Goal: Information Seeking & Learning: Learn about a topic

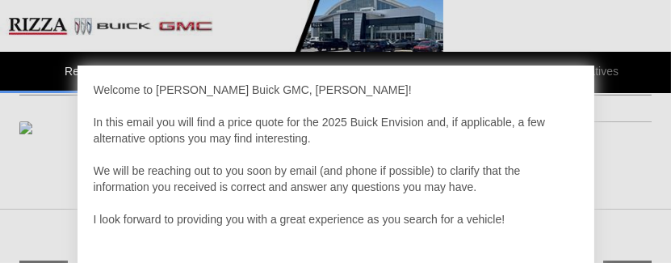
scroll to position [242, 0]
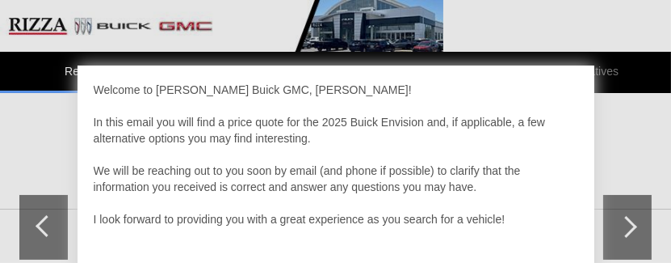
click at [643, 139] on div at bounding box center [335, 131] width 671 height 263
click at [597, 68] on div "Welcome to [PERSON_NAME] Buick GMC, [PERSON_NAME]! In this email you will find …" at bounding box center [335, 131] width 671 height 263
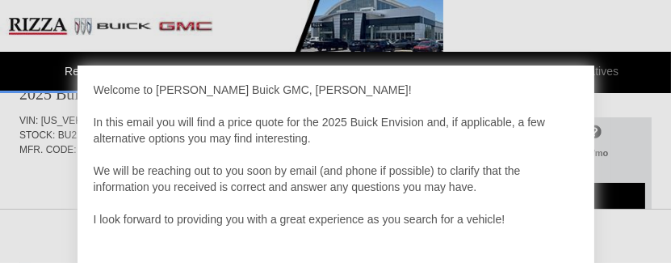
scroll to position [0, 0]
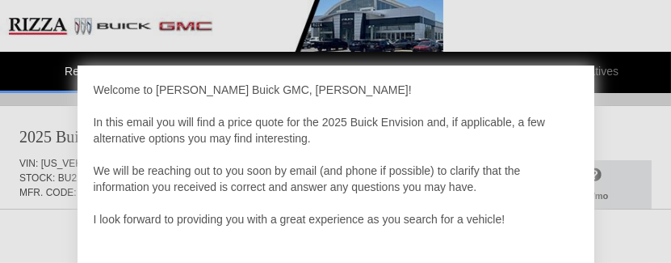
click at [633, 128] on div at bounding box center [335, 131] width 671 height 263
drag, startPoint x: 656, startPoint y: 139, endPoint x: 645, endPoint y: 141, distance: 11.6
click at [608, 130] on div at bounding box center [335, 131] width 671 height 263
drag, startPoint x: 521, startPoint y: 117, endPoint x: 530, endPoint y: 120, distance: 9.2
click at [527, 118] on div "Welcome to [PERSON_NAME] Buick GMC, [PERSON_NAME]! In this email you will find …" at bounding box center [336, 187] width 485 height 210
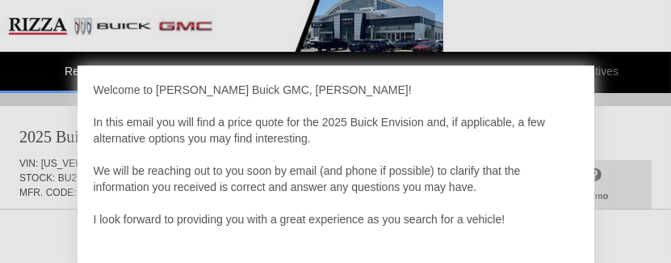
click at [541, 122] on div "Welcome to [PERSON_NAME] Buick GMC, [PERSON_NAME]! In this email you will find …" at bounding box center [336, 187] width 485 height 210
click at [24, 98] on div at bounding box center [335, 131] width 671 height 263
click at [107, 116] on div "Welcome to [PERSON_NAME] Buick GMC, [PERSON_NAME]! In this email you will find …" at bounding box center [336, 187] width 485 height 210
click at [113, 112] on div "Welcome to [PERSON_NAME] Buick GMC, [PERSON_NAME]! In this email you will find …" at bounding box center [336, 187] width 485 height 210
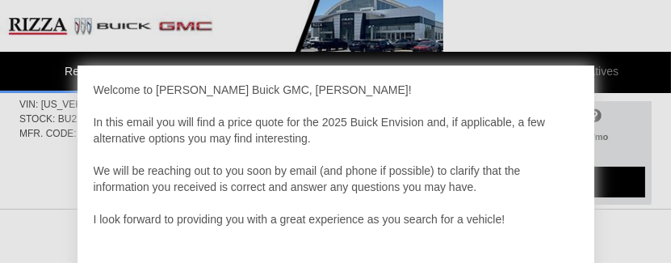
scroll to position [45, 0]
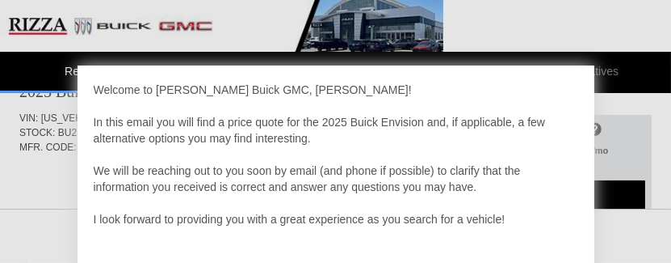
click at [476, 221] on div "Welcome to [PERSON_NAME] Buick GMC, [PERSON_NAME]! In this email you will find …" at bounding box center [336, 187] width 485 height 210
click at [481, 221] on div "Welcome to [PERSON_NAME] Buick GMC, [PERSON_NAME]! In this email you will find …" at bounding box center [336, 187] width 485 height 210
click at [479, 221] on div "Welcome to [PERSON_NAME] Buick GMC, [PERSON_NAME]! In this email you will find …" at bounding box center [336, 187] width 485 height 210
click at [658, 217] on div at bounding box center [335, 131] width 671 height 263
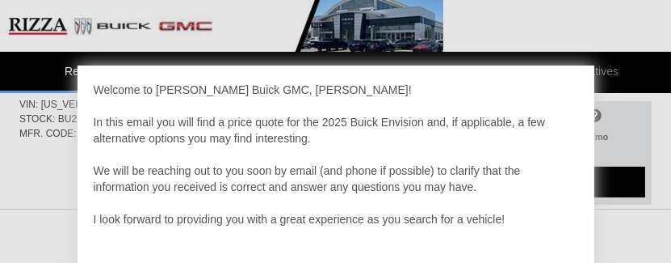
scroll to position [275, 0]
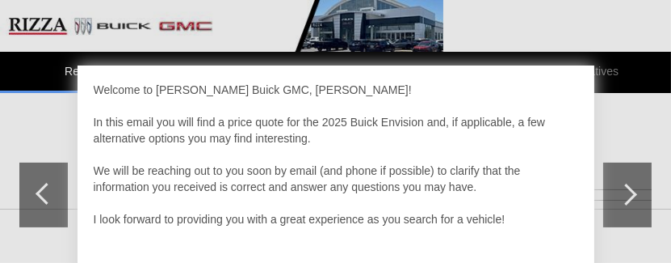
click at [629, 189] on div at bounding box center [335, 131] width 671 height 263
click at [637, 190] on div at bounding box center [335, 131] width 671 height 263
click at [643, 192] on div at bounding box center [335, 131] width 671 height 263
click at [44, 188] on div at bounding box center [335, 131] width 671 height 263
click at [40, 188] on div at bounding box center [335, 131] width 671 height 263
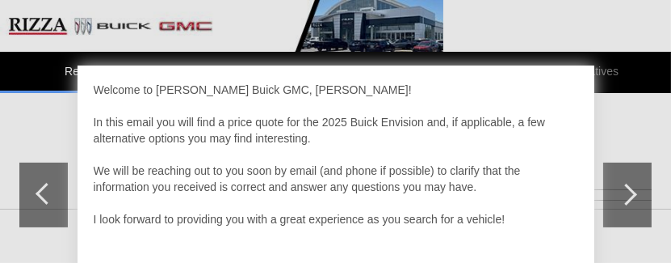
click at [43, 188] on div at bounding box center [335, 131] width 671 height 263
drag, startPoint x: 142, startPoint y: 154, endPoint x: 132, endPoint y: 155, distance: 10.6
drag, startPoint x: 132, startPoint y: 155, endPoint x: 60, endPoint y: 95, distance: 93.5
click at [60, 95] on div at bounding box center [335, 131] width 671 height 263
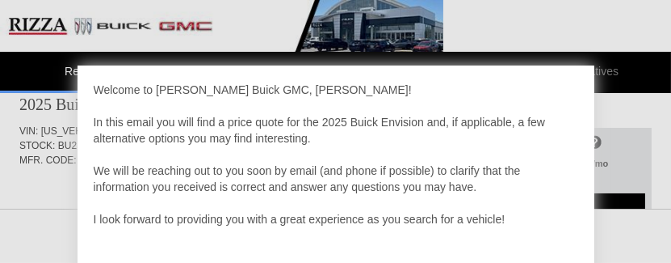
scroll to position [194, 0]
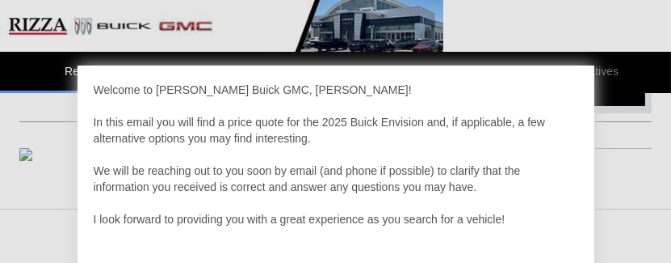
scroll to position [162, 0]
click at [2, 19] on div at bounding box center [335, 131] width 671 height 263
click at [636, 234] on div at bounding box center [335, 131] width 671 height 263
click at [637, 234] on div at bounding box center [335, 131] width 671 height 263
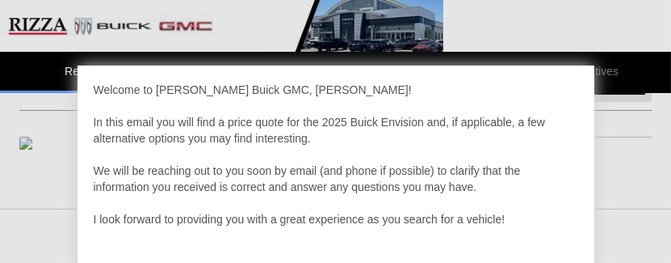
click at [639, 233] on div at bounding box center [335, 131] width 671 height 263
click at [567, 221] on div "Welcome to [PERSON_NAME] Buick GMC, [PERSON_NAME]! In this email you will find …" at bounding box center [336, 187] width 485 height 210
click at [14, 129] on div at bounding box center [335, 131] width 671 height 263
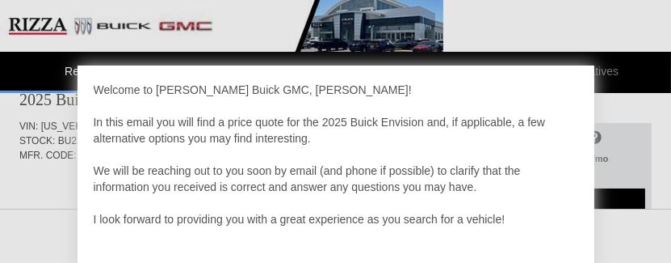
scroll to position [0, 0]
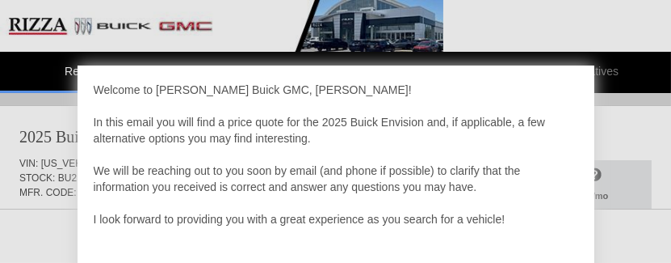
click at [593, 144] on div "Welcome to [PERSON_NAME] Buick GMC, [PERSON_NAME]! In this email you will find …" at bounding box center [336, 196] width 517 height 263
click at [609, 109] on div at bounding box center [335, 131] width 671 height 263
click at [588, 65] on div "Welcome to [PERSON_NAME] Buick GMC, [PERSON_NAME]! In this email you will find …" at bounding box center [336, 196] width 517 height 263
click at [590, 65] on div "Welcome to [PERSON_NAME] Buick GMC, [PERSON_NAME]! In this email you will find …" at bounding box center [336, 196] width 517 height 263
click at [594, 65] on div at bounding box center [335, 131] width 671 height 263
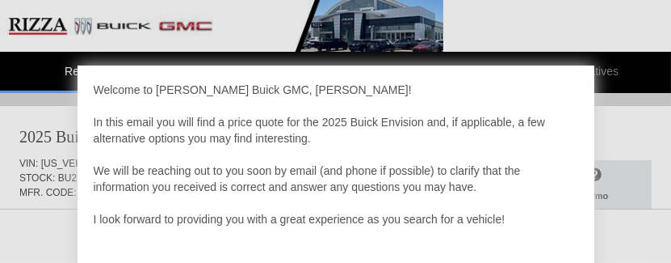
click at [595, 65] on div at bounding box center [335, 131] width 671 height 263
click at [602, 55] on div at bounding box center [335, 131] width 671 height 263
click at [598, 58] on div at bounding box center [335, 131] width 671 height 263
click at [604, 166] on div at bounding box center [335, 131] width 671 height 263
click at [608, 165] on div at bounding box center [335, 131] width 671 height 263
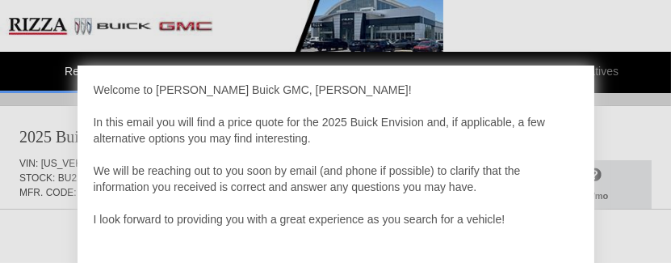
click at [607, 165] on div at bounding box center [335, 131] width 671 height 263
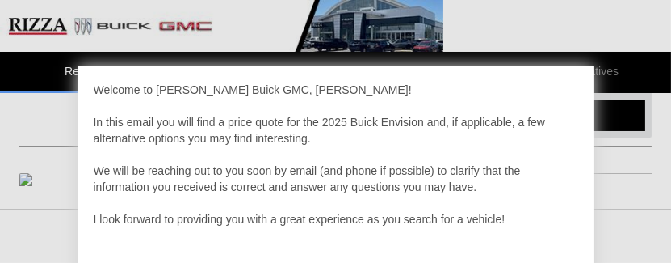
click at [282, 158] on div "Welcome to [PERSON_NAME] Buick GMC, [PERSON_NAME]! In this email you will find …" at bounding box center [336, 187] width 485 height 210
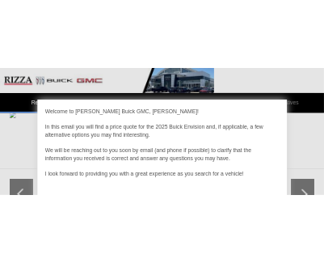
scroll to position [221, 0]
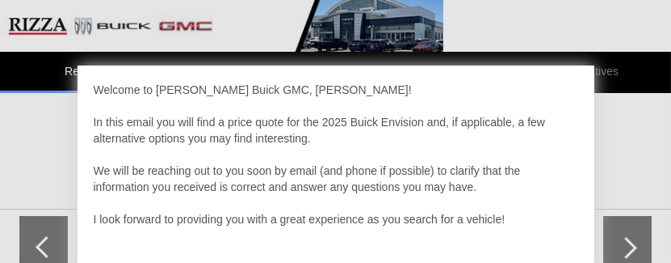
drag, startPoint x: 488, startPoint y: 199, endPoint x: 471, endPoint y: 215, distance: 23.4
drag, startPoint x: 471, startPoint y: 215, endPoint x: 515, endPoint y: 175, distance: 59.5
drag, startPoint x: 515, startPoint y: 175, endPoint x: 263, endPoint y: 106, distance: 261.3
